Goal: Task Accomplishment & Management: Manage account settings

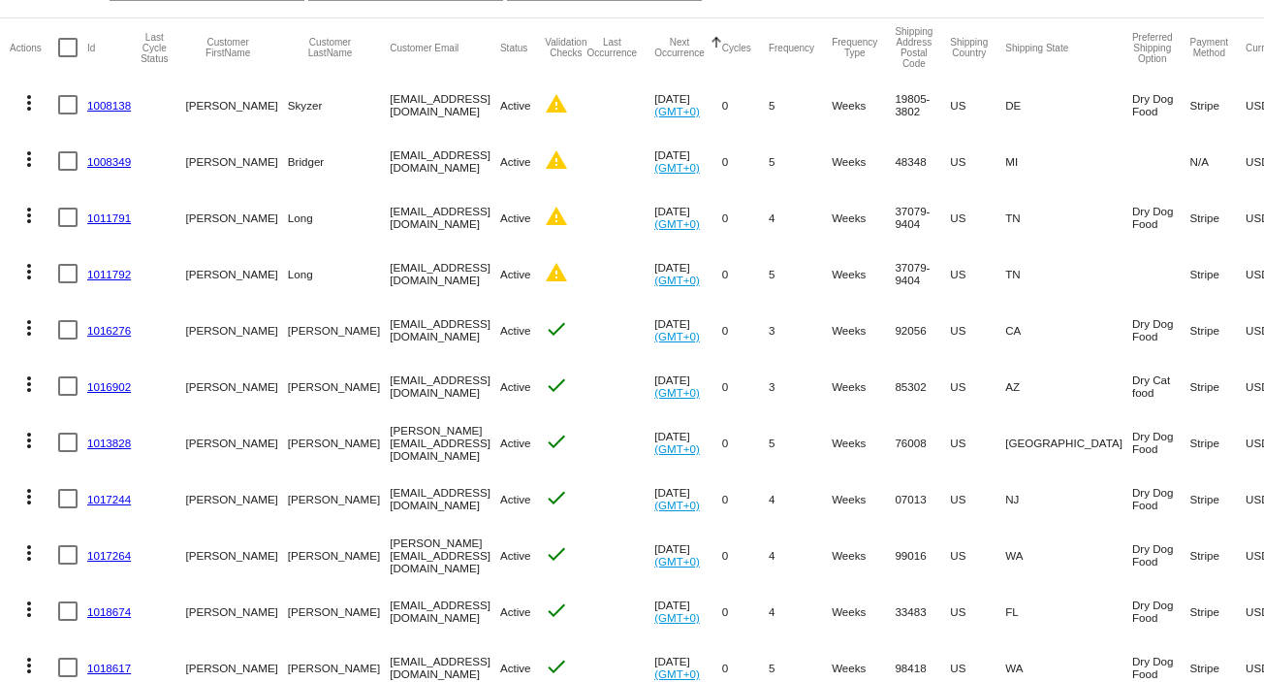
scroll to position [129, 0]
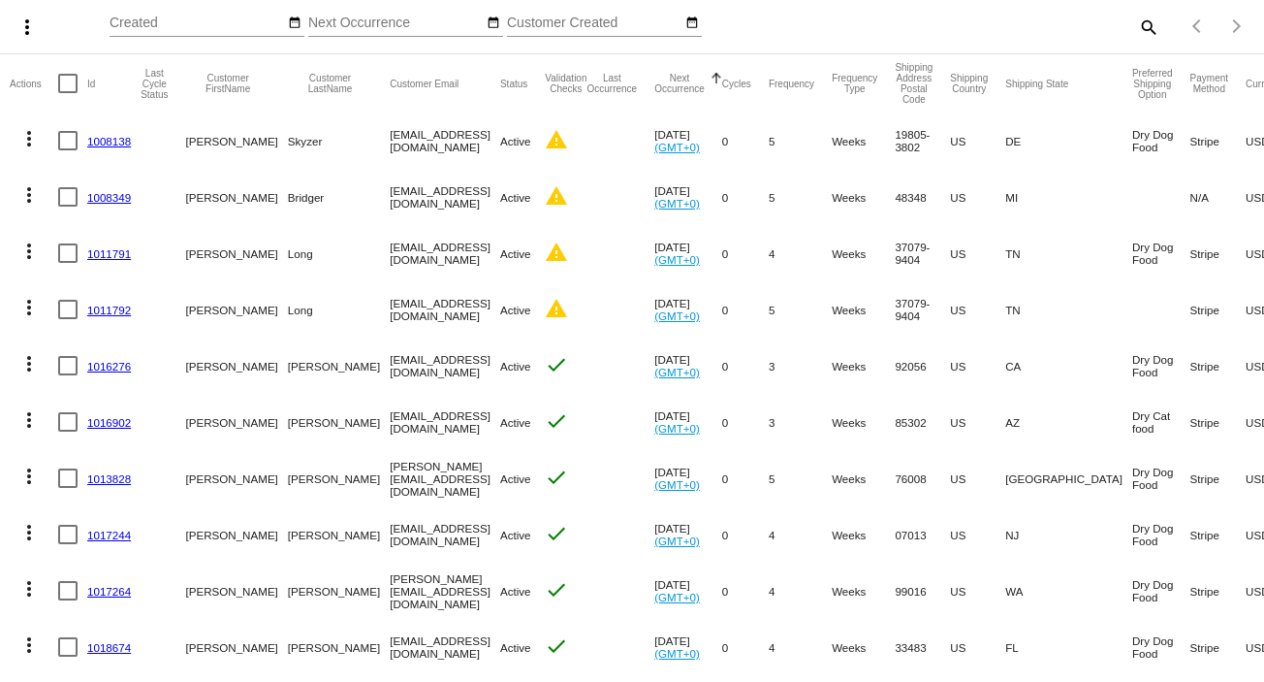
click at [118, 136] on link "1008138" at bounding box center [109, 141] width 44 height 13
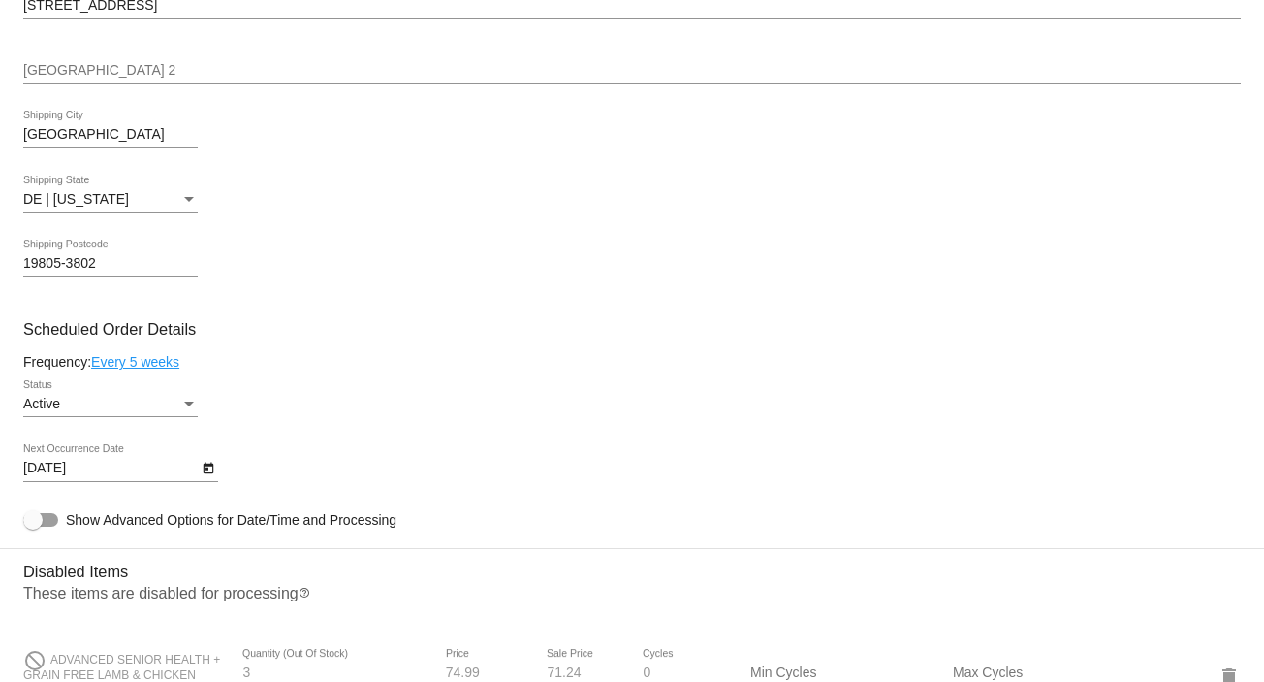
scroll to position [646, 0]
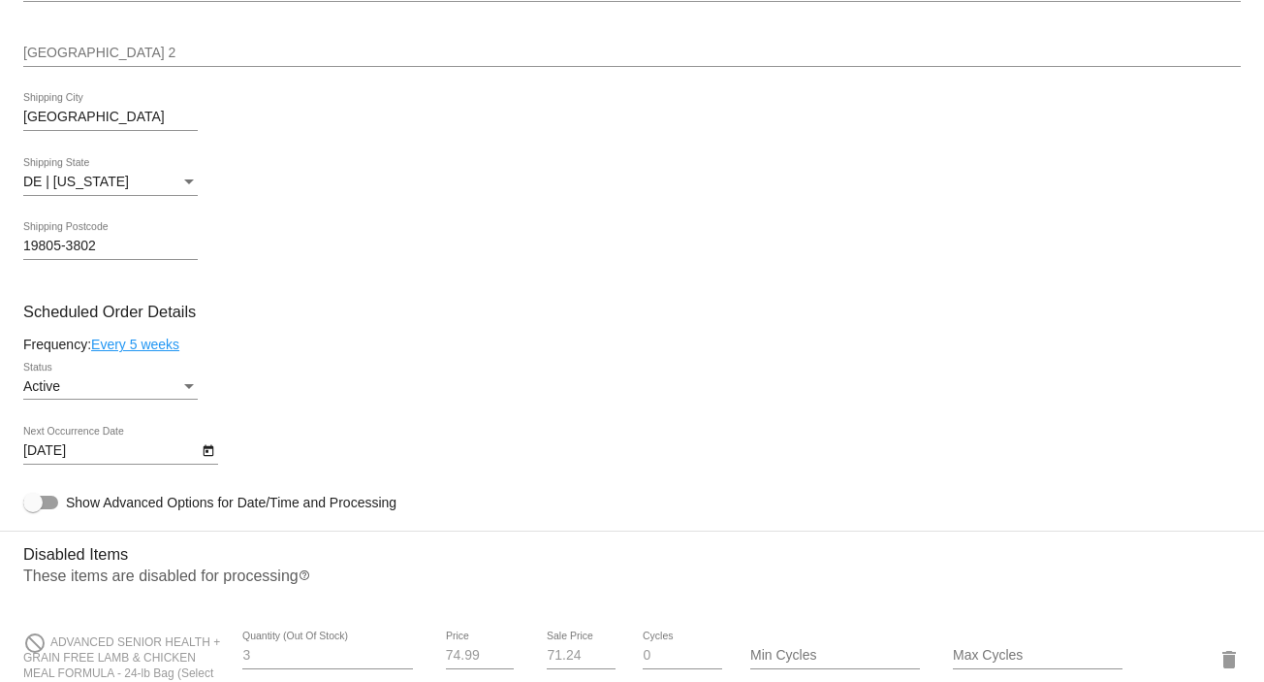
click at [62, 449] on body "arrow_back Scheduled Order #1008138 Active more_vert Validation Checks check Pa…" at bounding box center [632, 341] width 1264 height 682
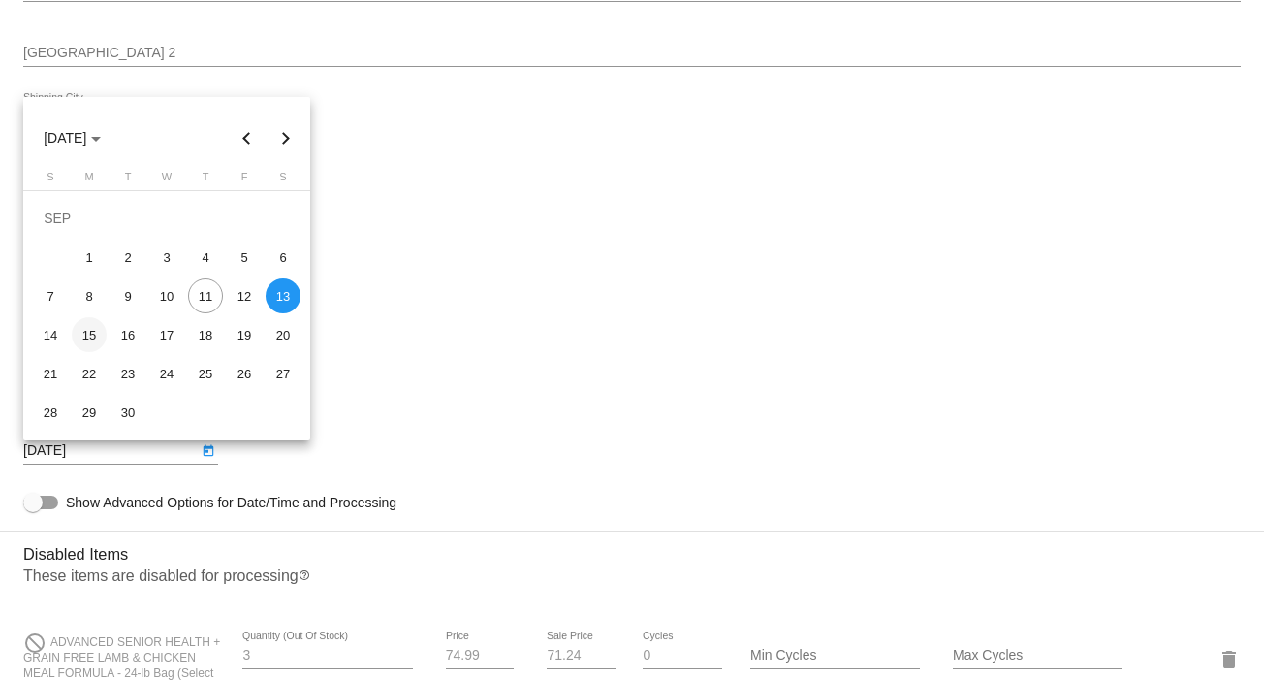
click at [89, 336] on div "15" at bounding box center [89, 334] width 35 height 35
type input "9/15/2025"
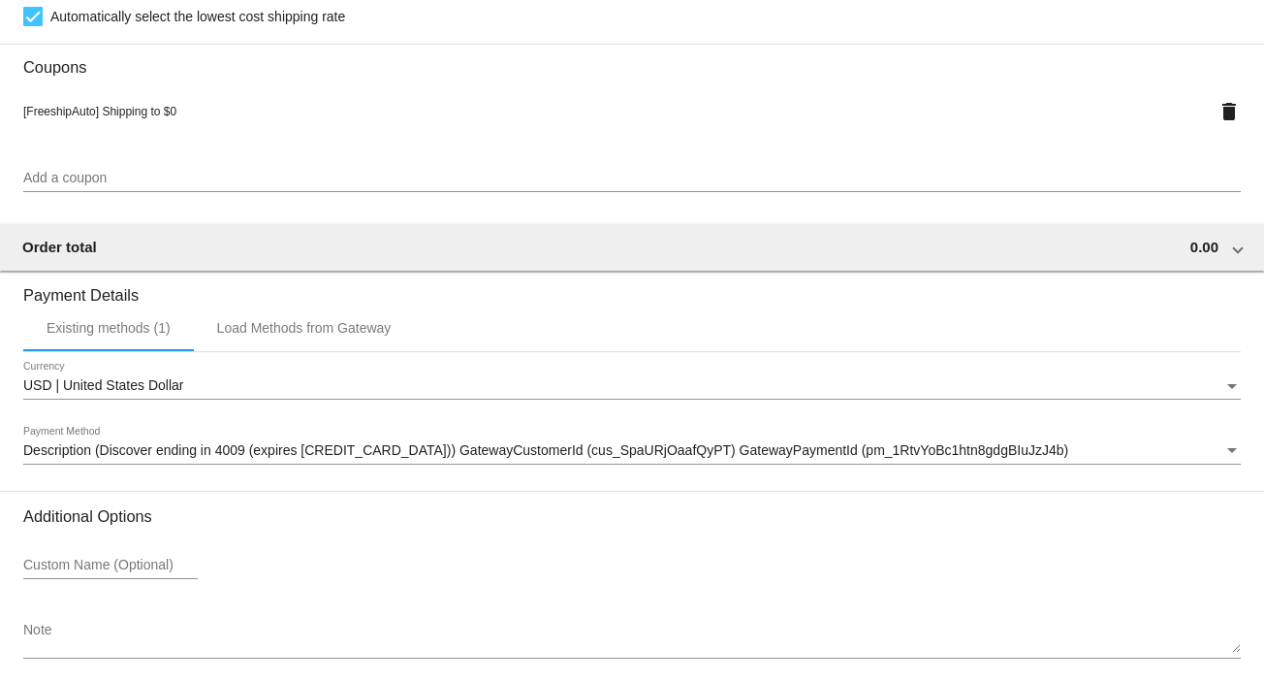
scroll to position [1633, 0]
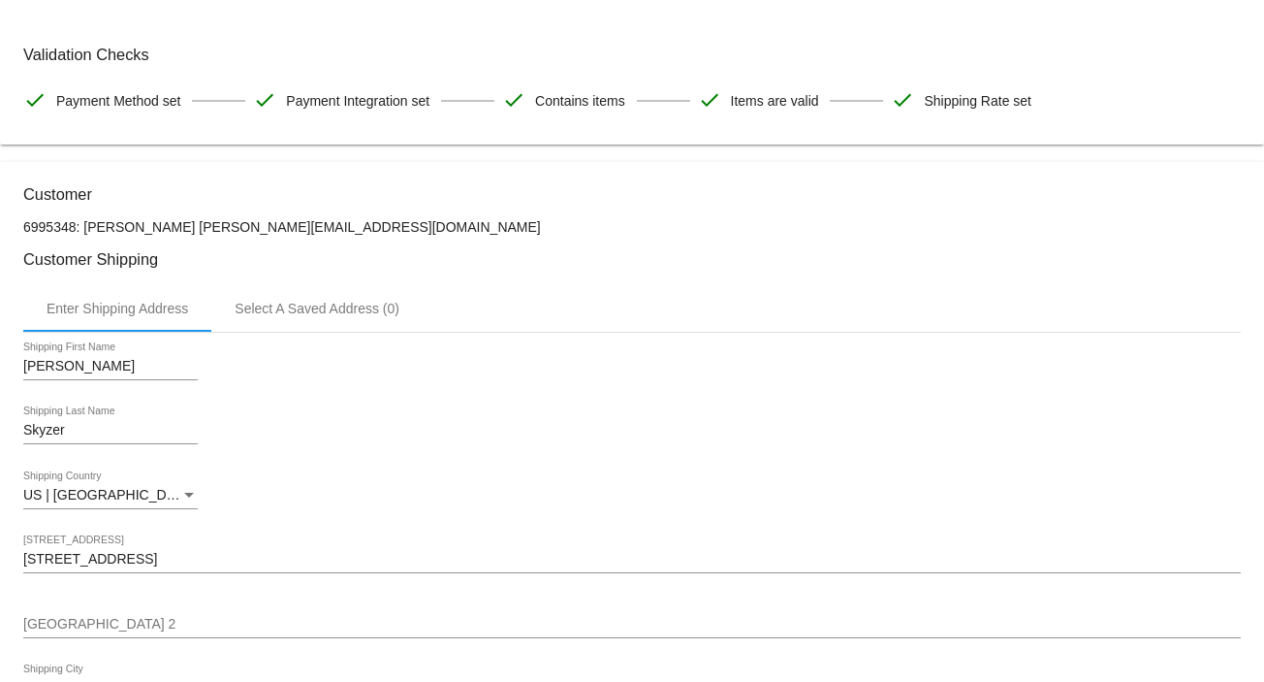
scroll to position [0, 0]
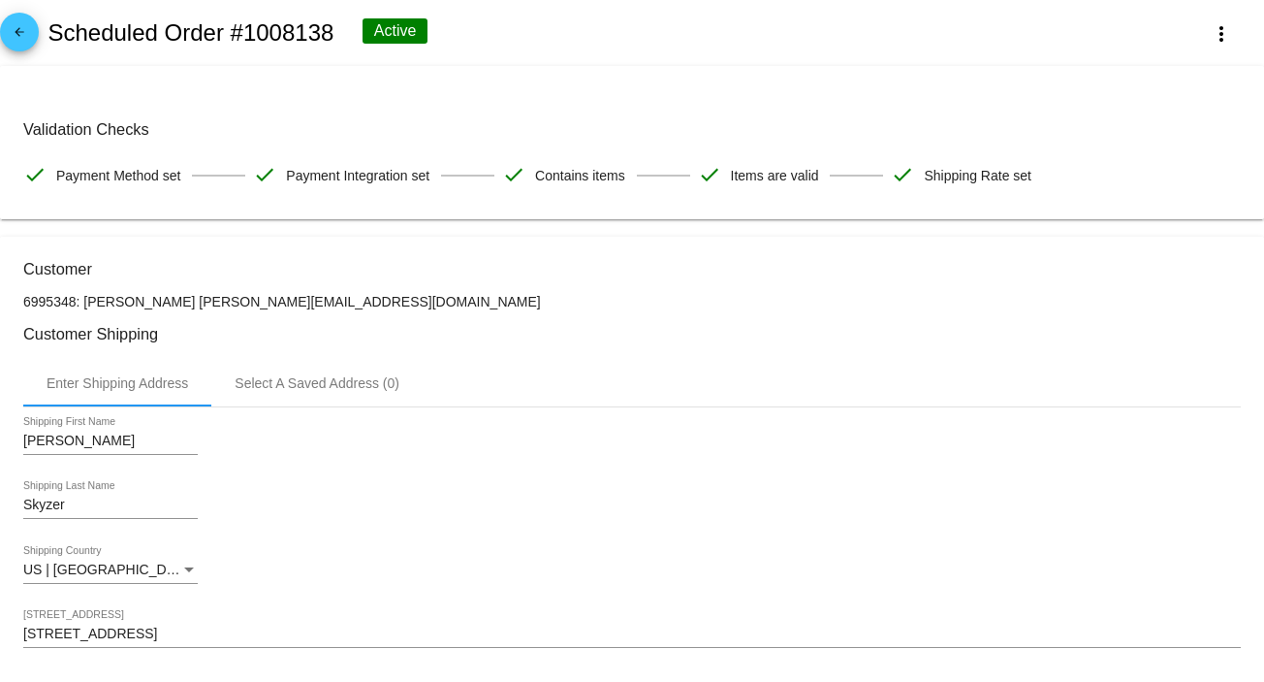
click at [26, 32] on mat-icon "arrow_back" at bounding box center [19, 36] width 23 height 23
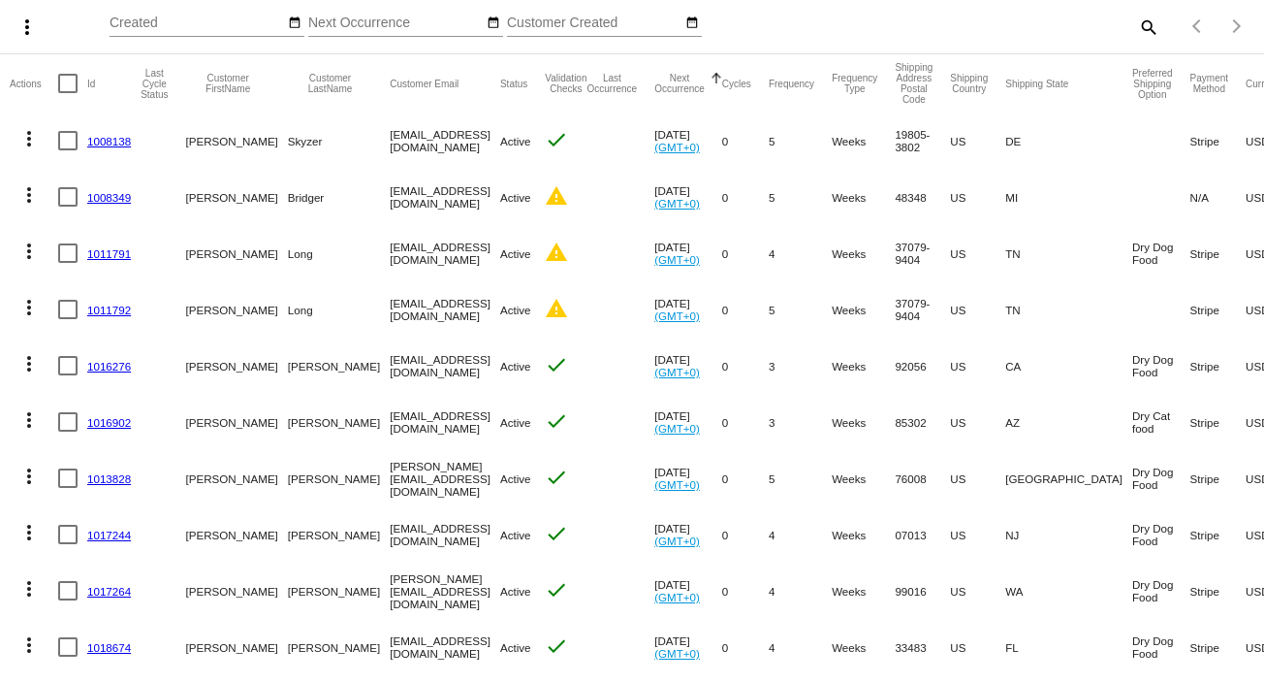
scroll to position [258, 0]
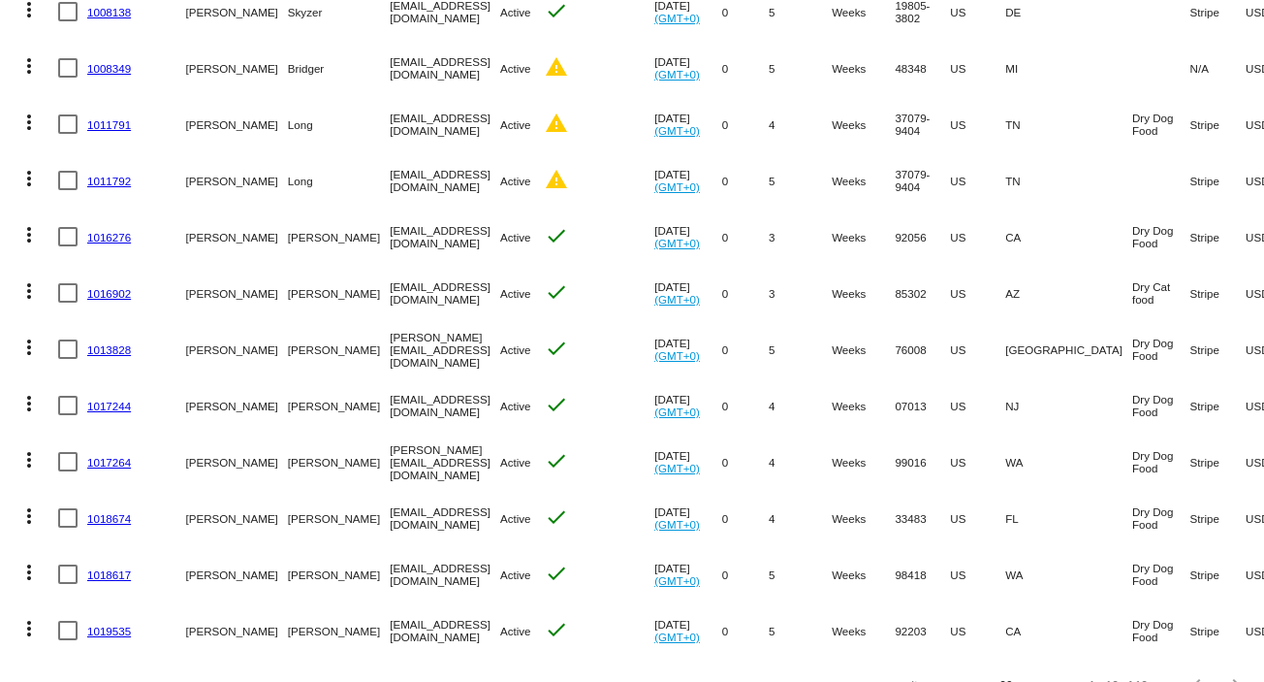
click at [105, 118] on link "1011791" at bounding box center [109, 124] width 44 height 13
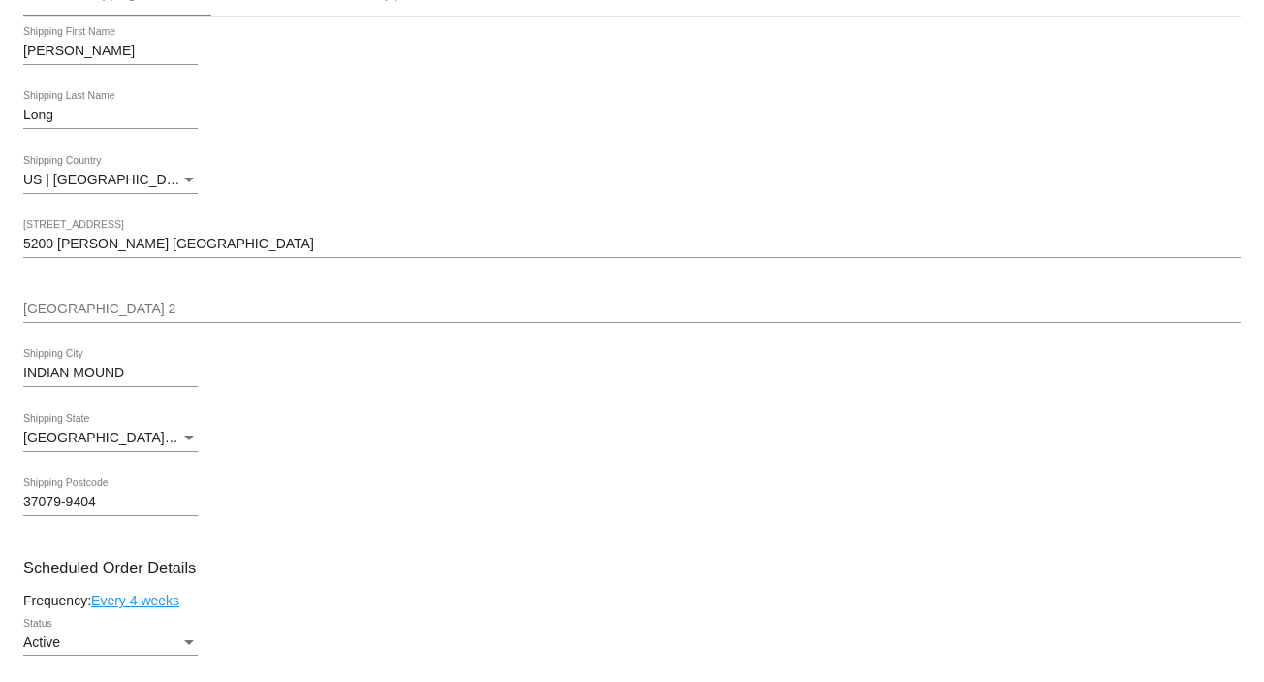
scroll to position [388, 0]
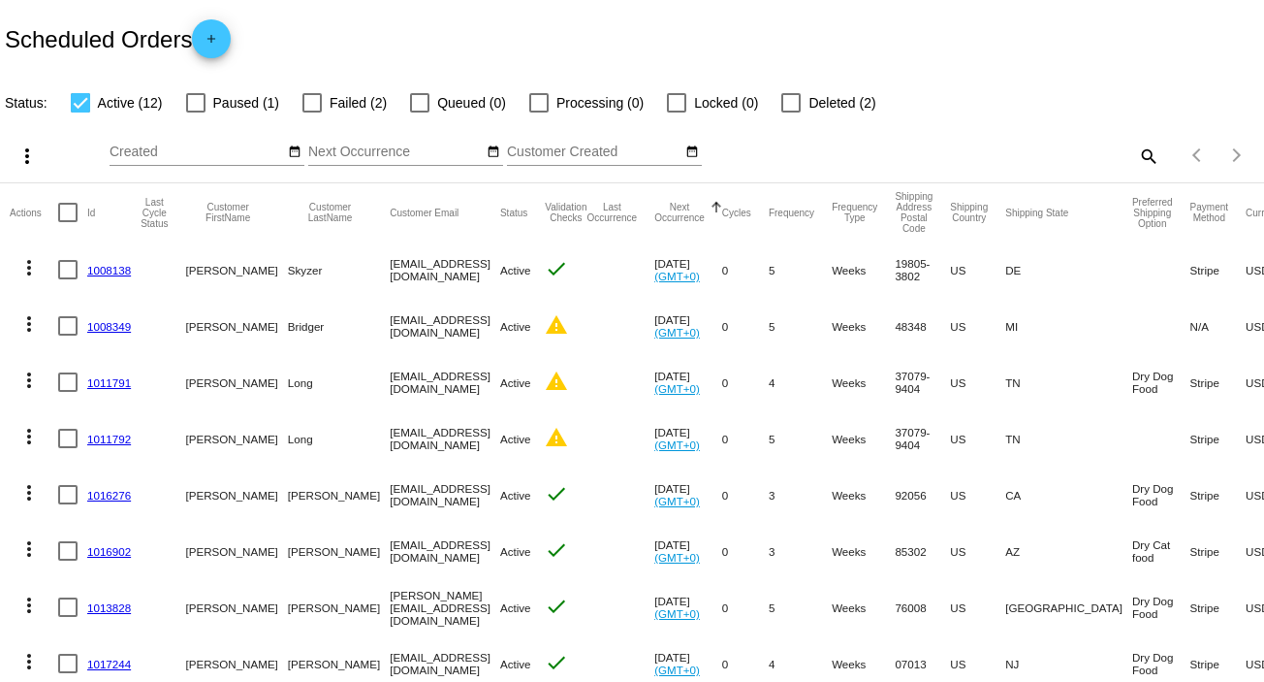
click at [123, 324] on link "1008349" at bounding box center [109, 326] width 44 height 13
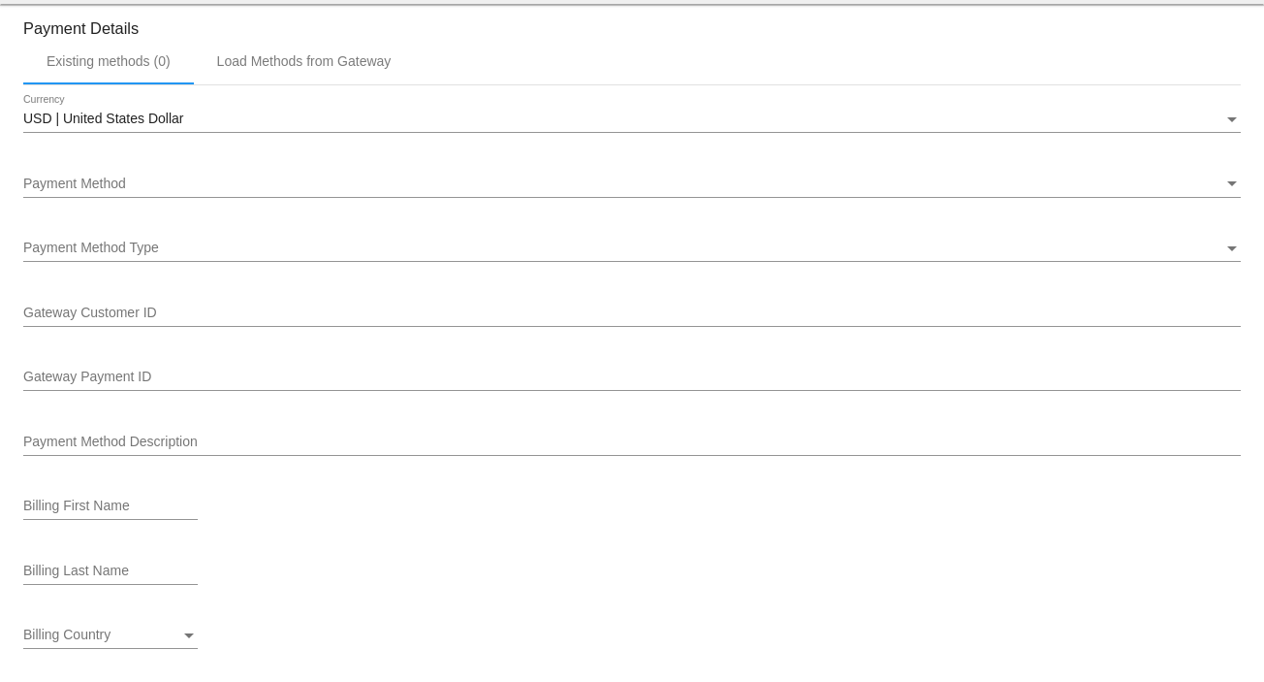
scroll to position [1809, 0]
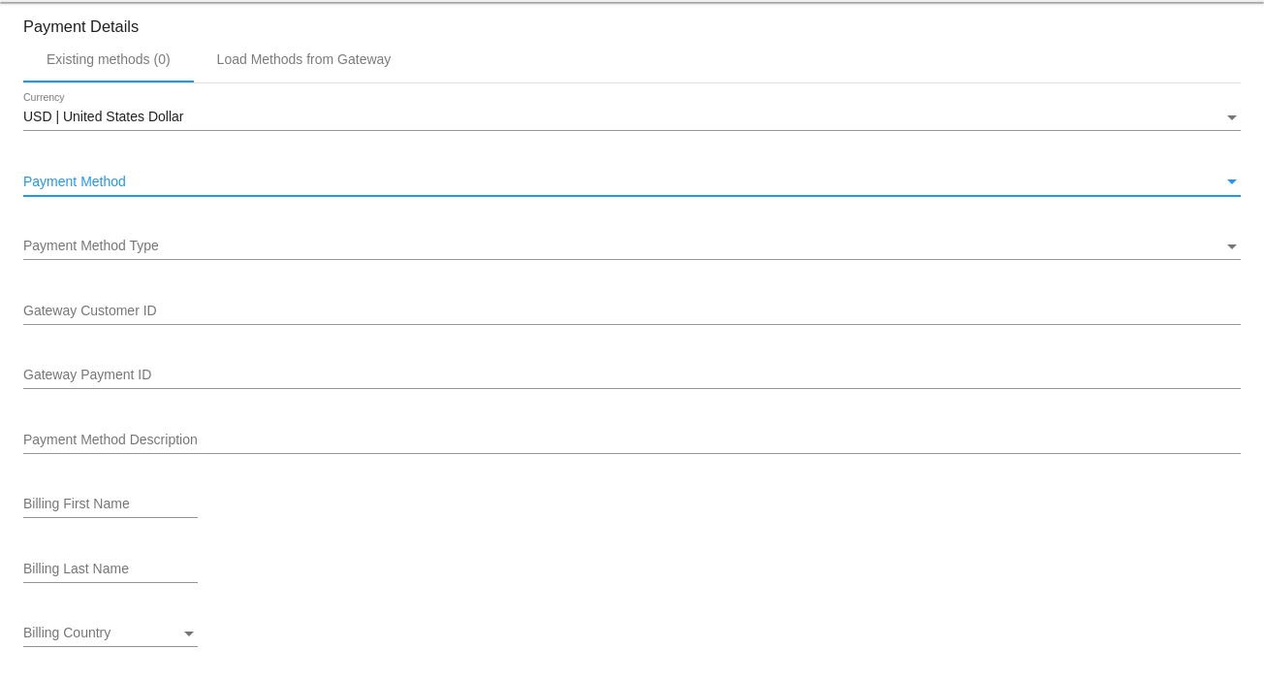
click at [102, 189] on span "Payment Method" at bounding box center [74, 182] width 103 height 16
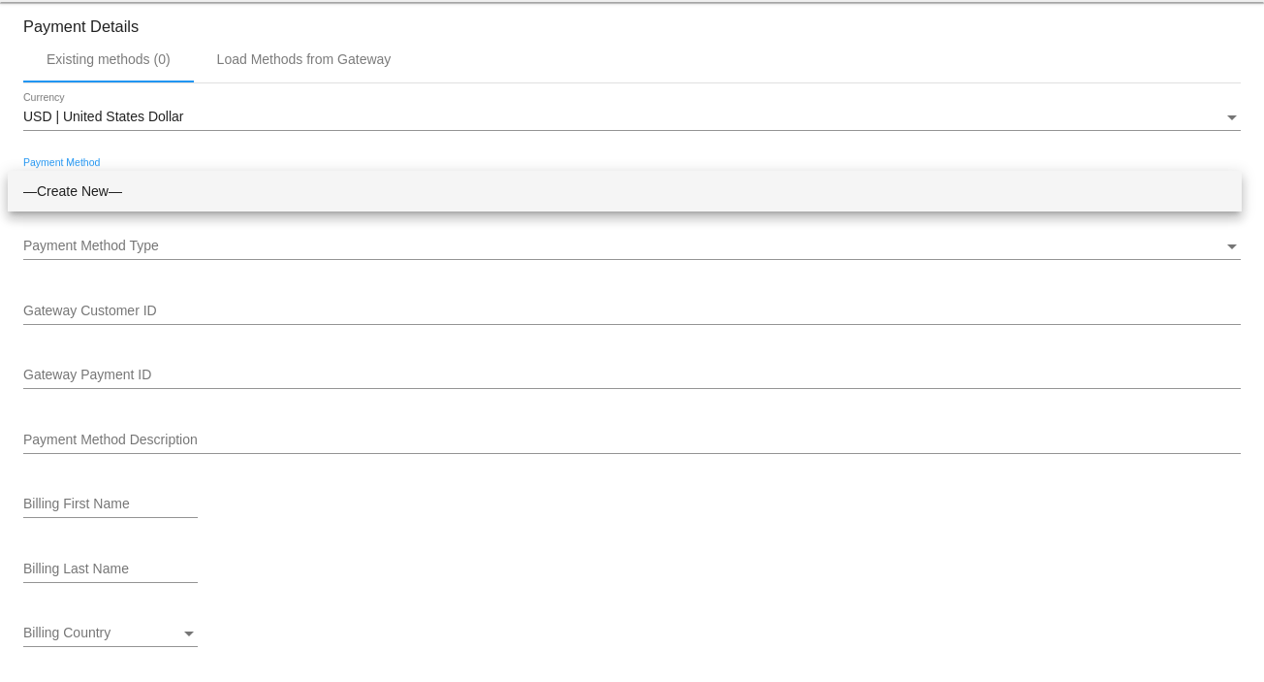
click at [102, 193] on span "—Create New—" at bounding box center [624, 191] width 1203 height 41
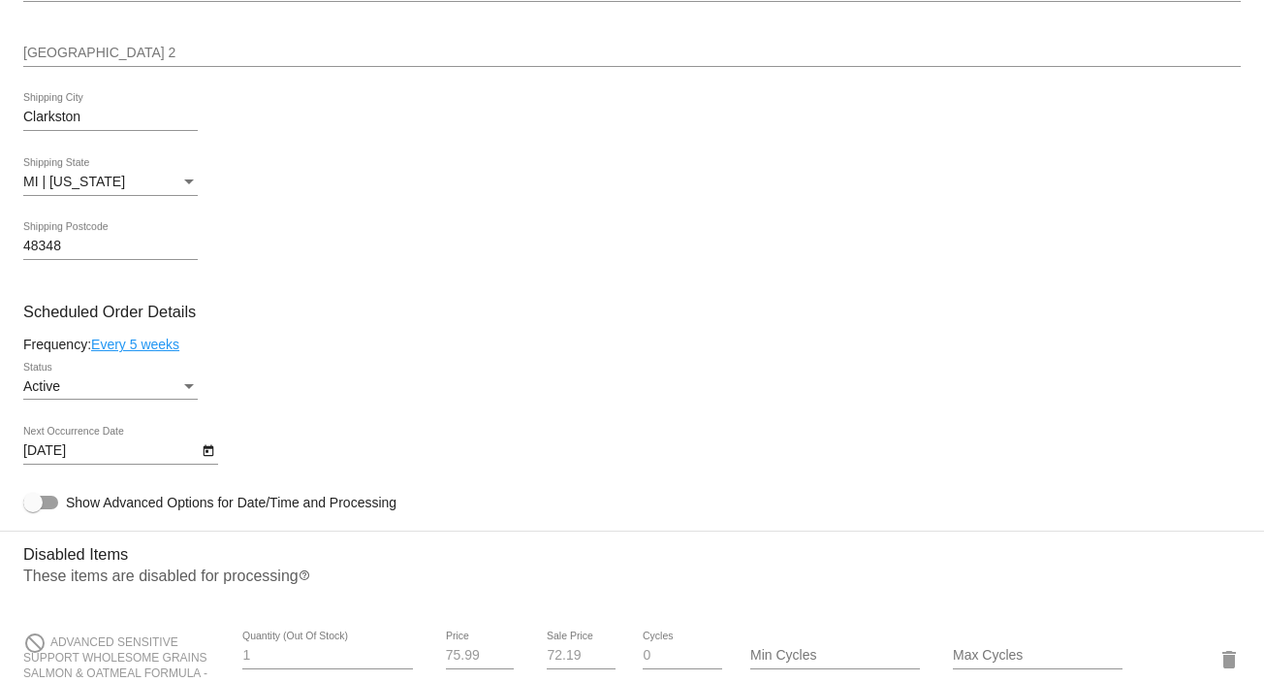
scroll to position [0, 0]
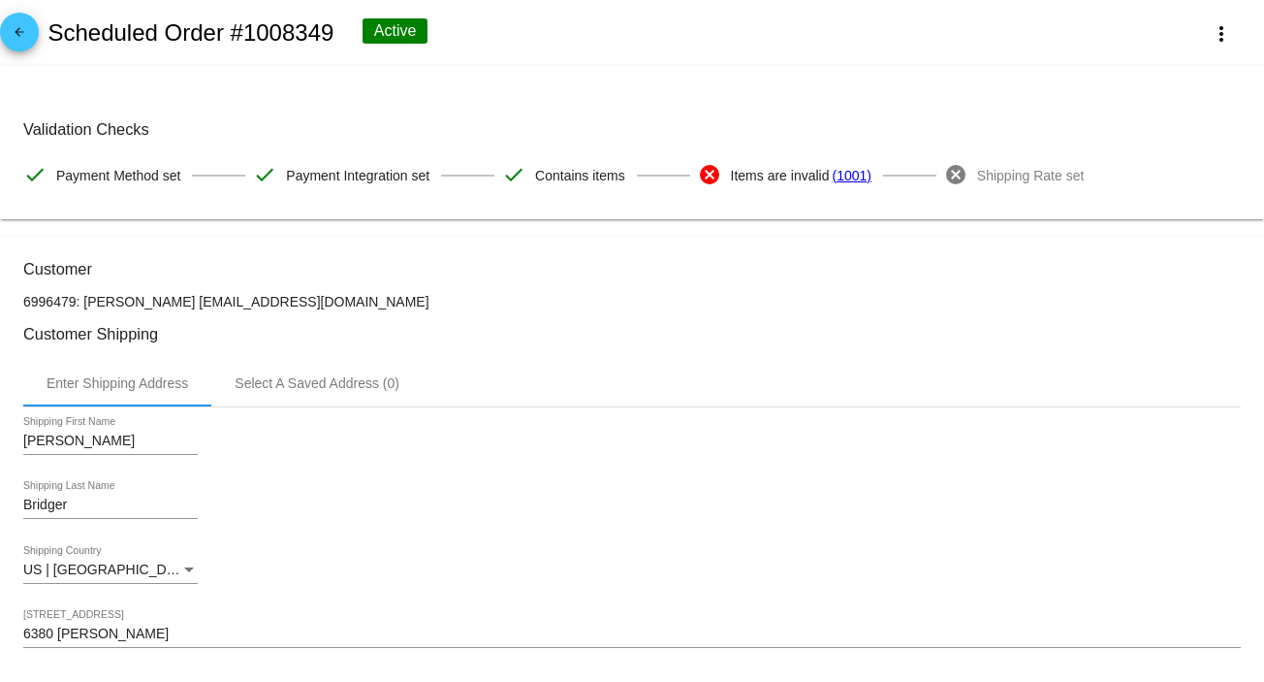
drag, startPoint x: 158, startPoint y: 304, endPoint x: 302, endPoint y: 307, distance: 143.6
click at [302, 307] on p "6996479: Lisa Bridger lrbridger@hotmail.com" at bounding box center [632, 302] width 1218 height 16
copy p "[EMAIL_ADDRESS][DOMAIN_NAME]"
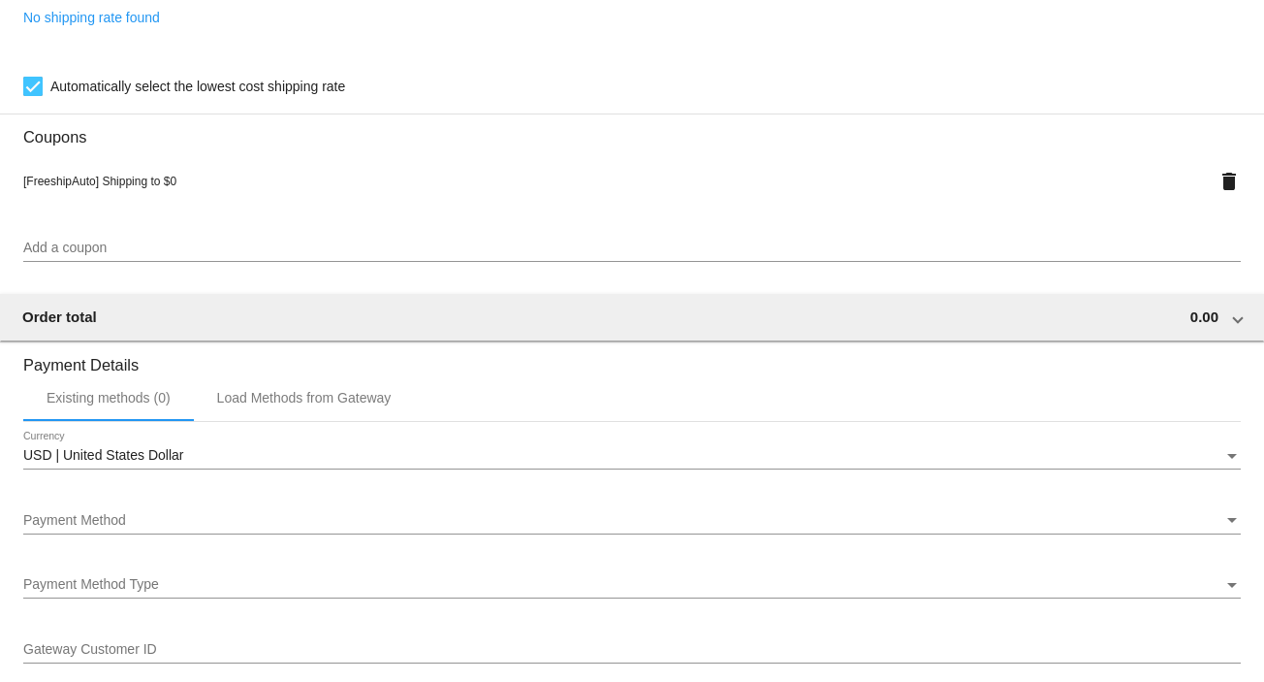
scroll to position [1809, 0]
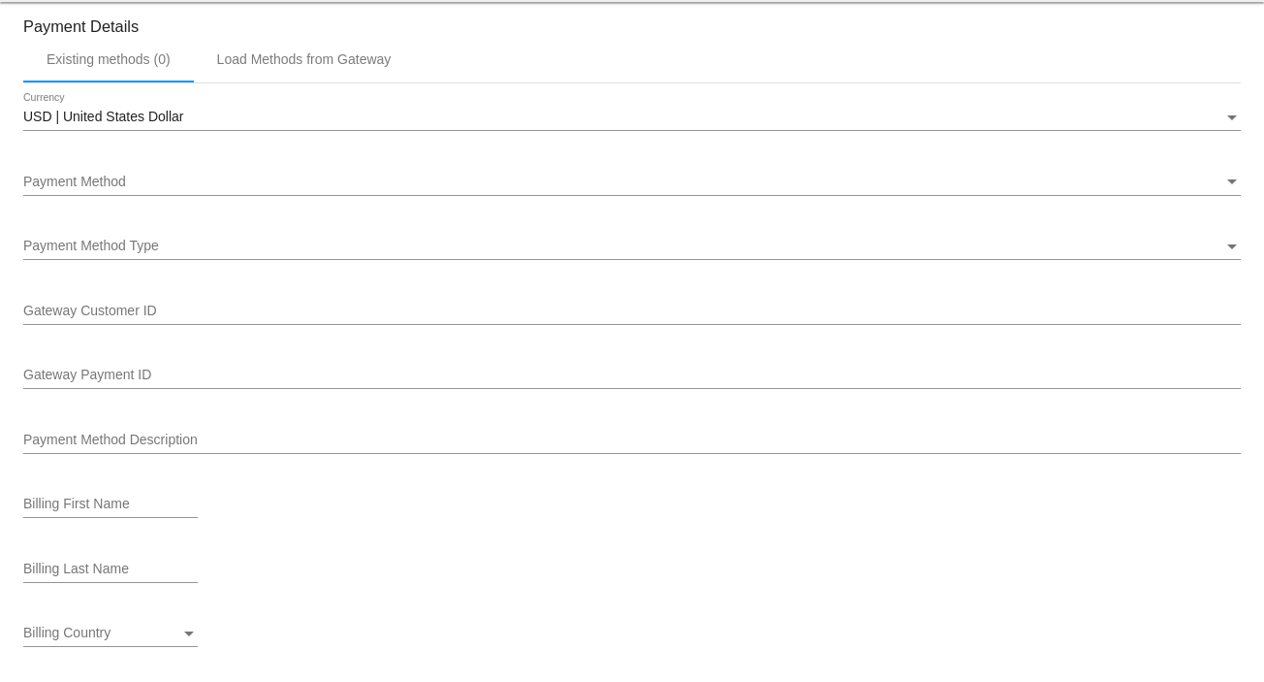
click at [45, 186] on span "Payment Method" at bounding box center [74, 182] width 103 height 16
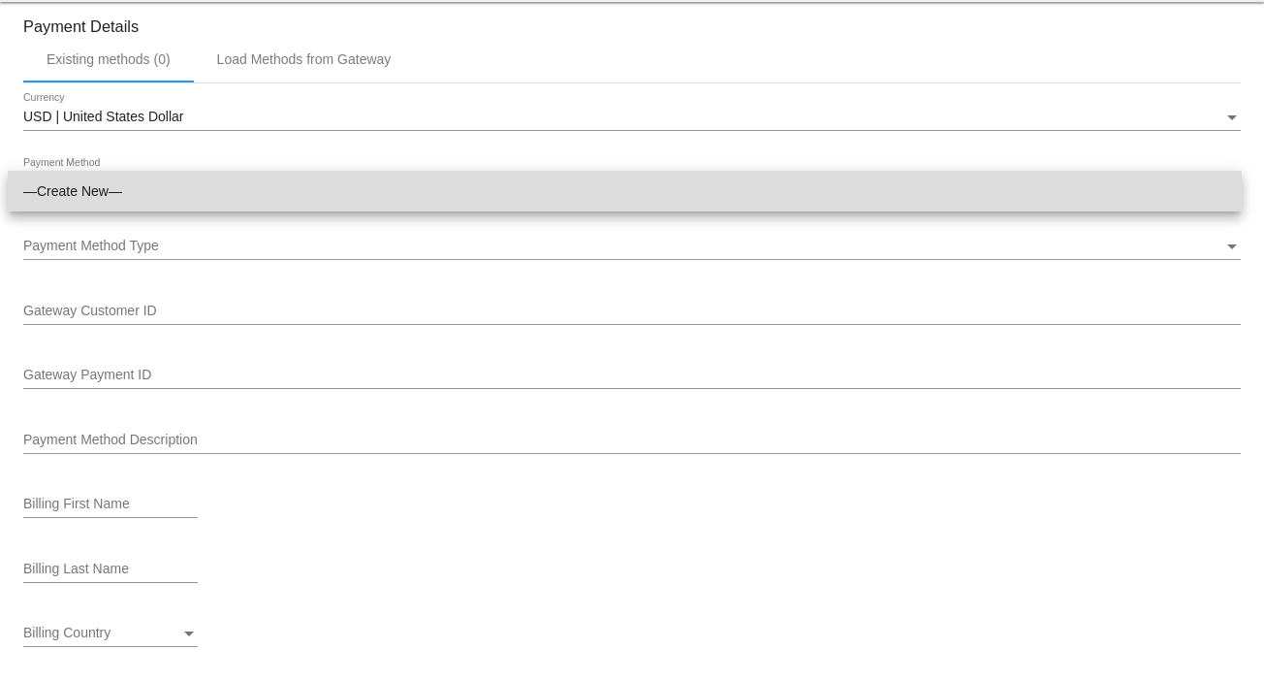
click at [44, 185] on span "—Create New—" at bounding box center [624, 191] width 1203 height 41
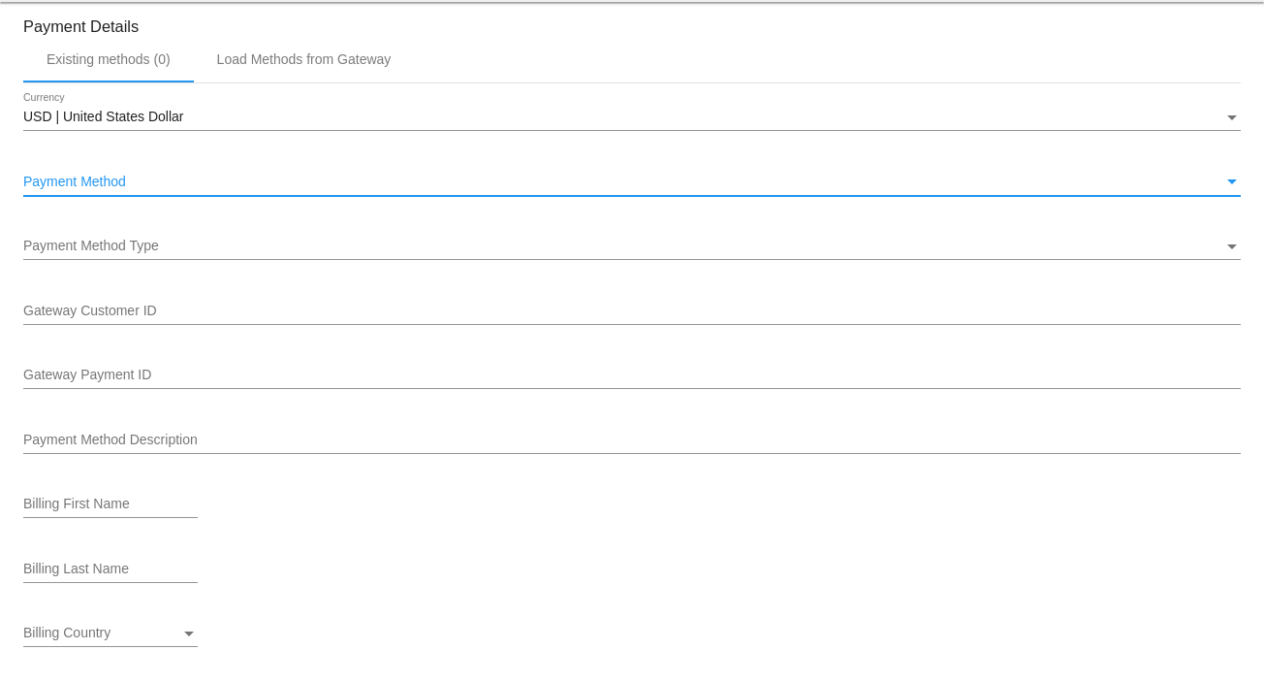
click at [152, 253] on span "Payment Method Type" at bounding box center [91, 246] width 136 height 16
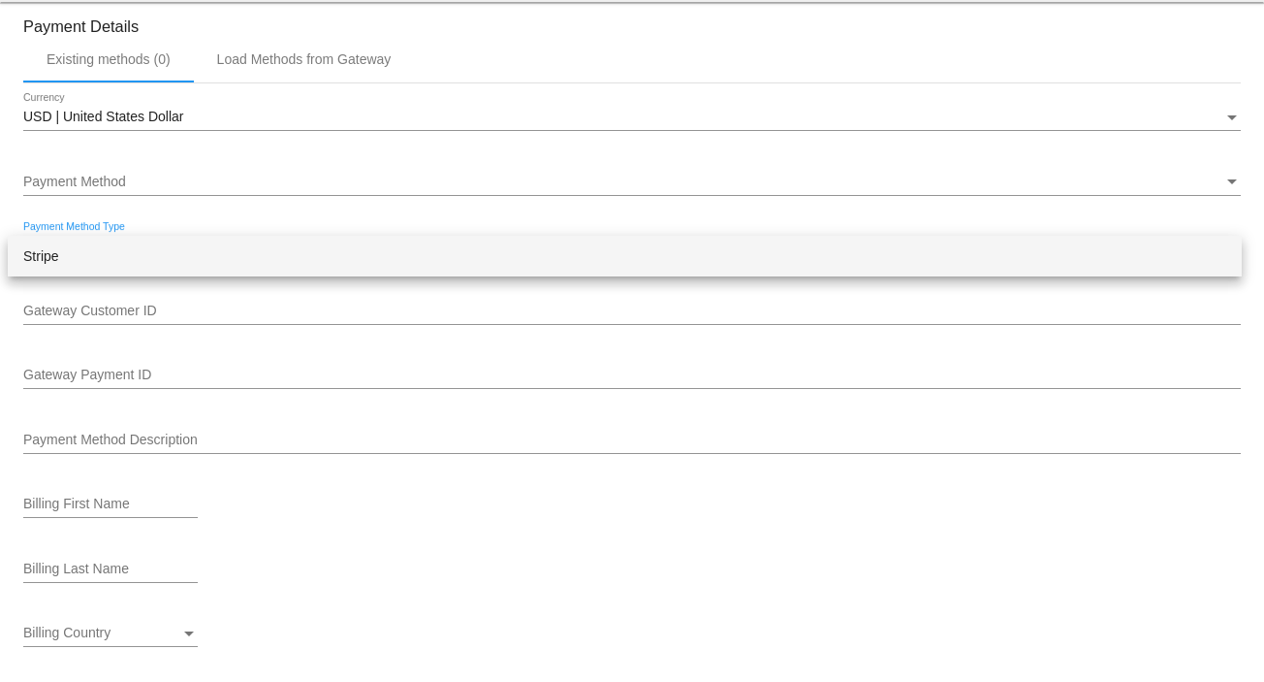
click at [152, 259] on span "Stripe" at bounding box center [624, 256] width 1203 height 41
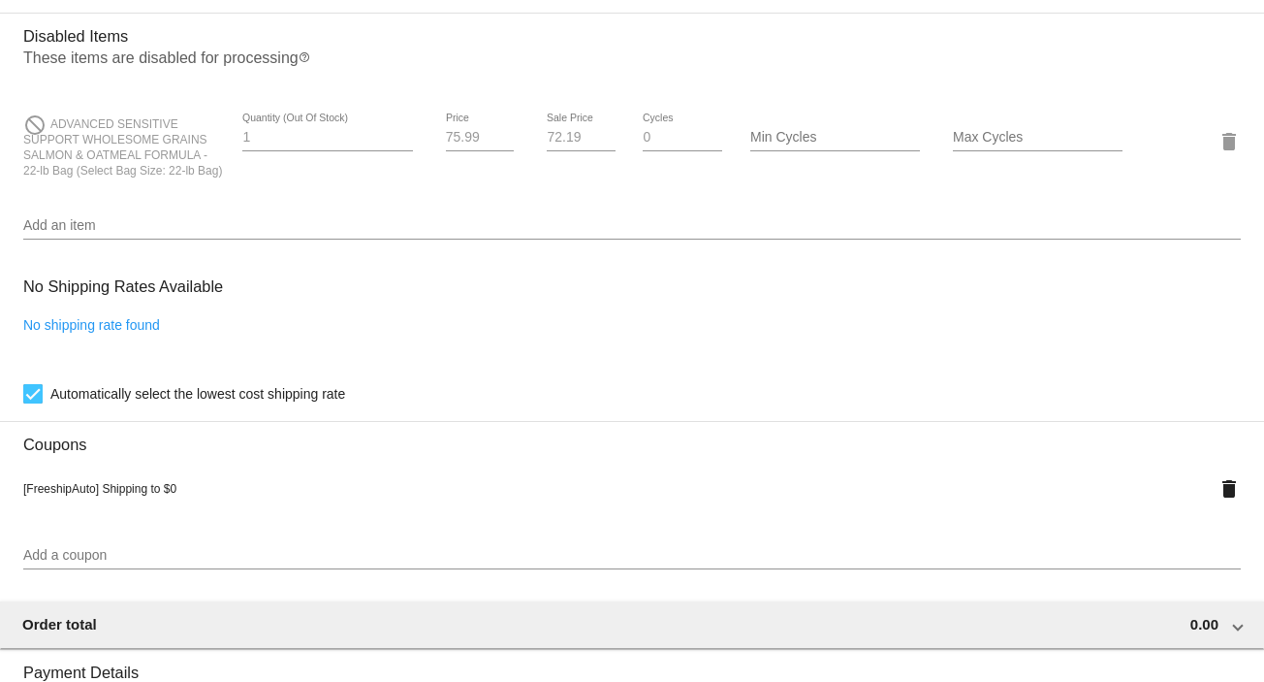
scroll to position [258, 0]
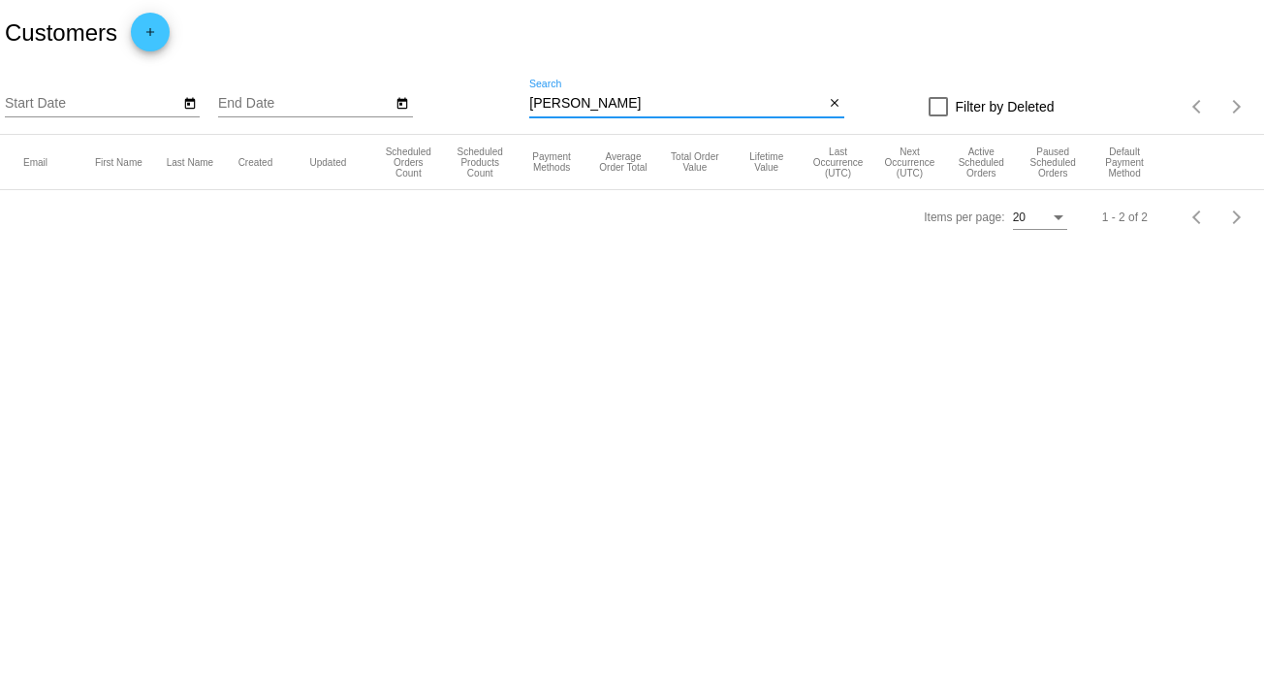
drag, startPoint x: 591, startPoint y: 102, endPoint x: 508, endPoint y: 117, distance: 83.9
click at [508, 117] on div "Start Date End Date [PERSON_NAME] Search close Filter by Deleted Items per page…" at bounding box center [632, 100] width 1264 height 69
paste input "[EMAIL_ADDRESS][DOMAIN_NAME]"
type input "[EMAIL_ADDRESS][DOMAIN_NAME]"
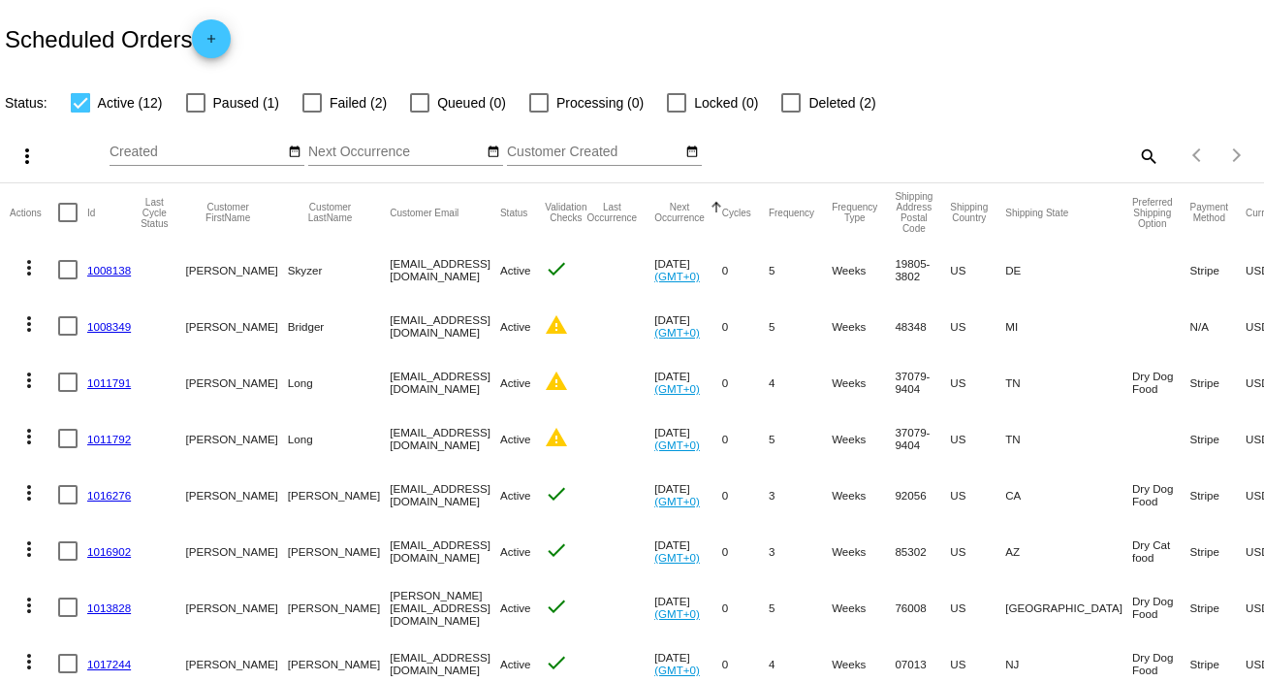
drag, startPoint x: 308, startPoint y: 271, endPoint x: 421, endPoint y: 271, distance: 112.5
click at [421, 271] on mat-cell "joelskyzer@gmail.com" at bounding box center [445, 269] width 111 height 56
copy mat-cell "joelskyzer@gmail.com"
